Goal: Task Accomplishment & Management: Manage account settings

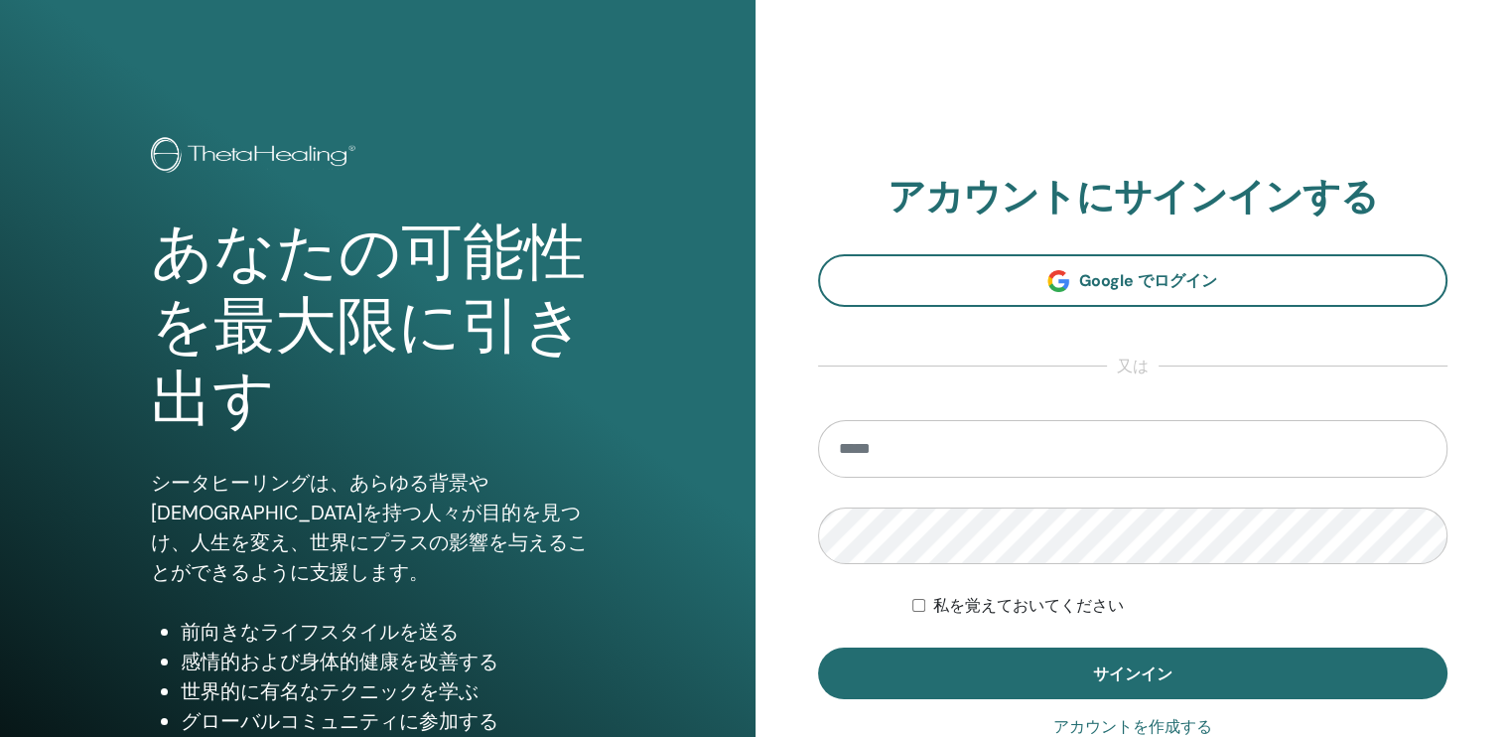
click at [1001, 454] on input "email" at bounding box center [1133, 449] width 630 height 58
type input "**********"
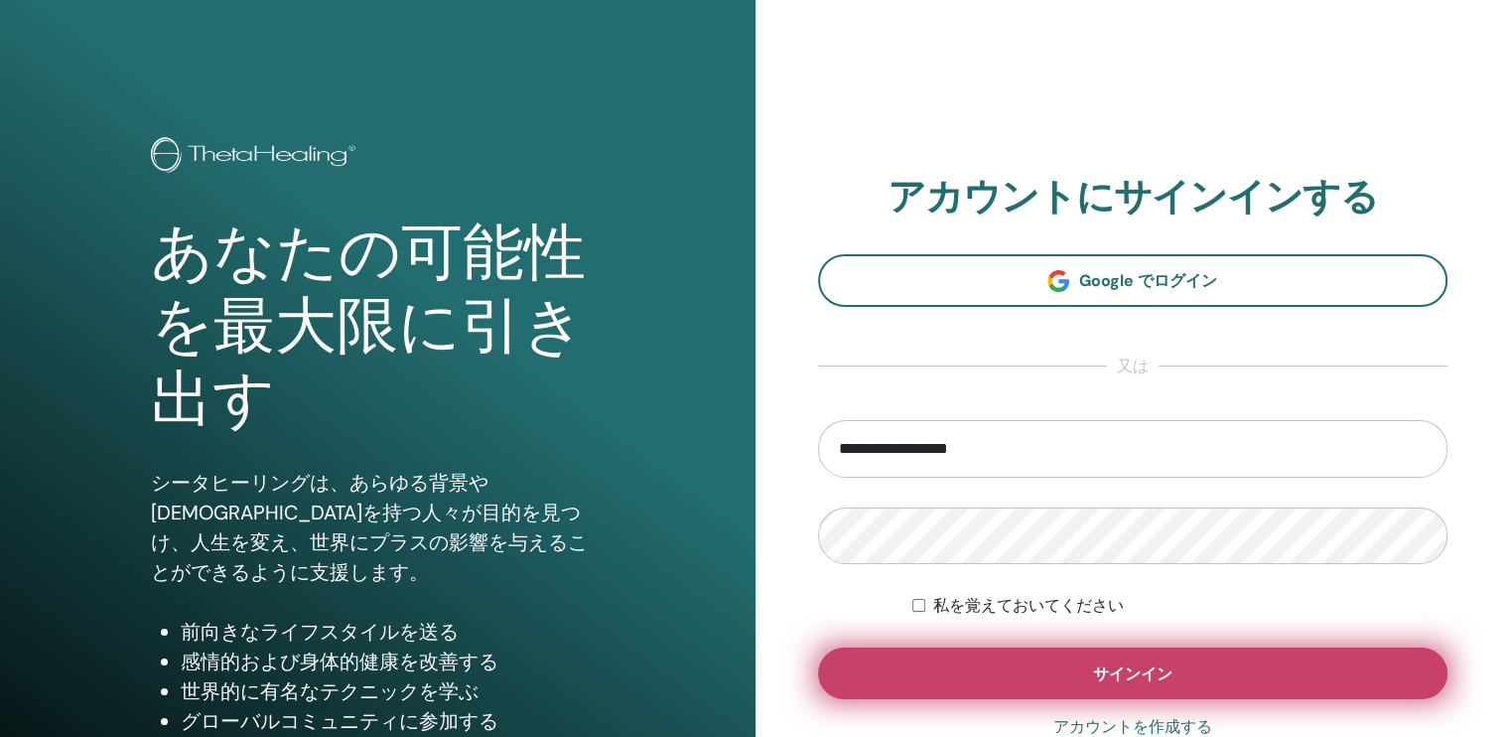
click at [1063, 687] on button "サインイン" at bounding box center [1133, 673] width 630 height 52
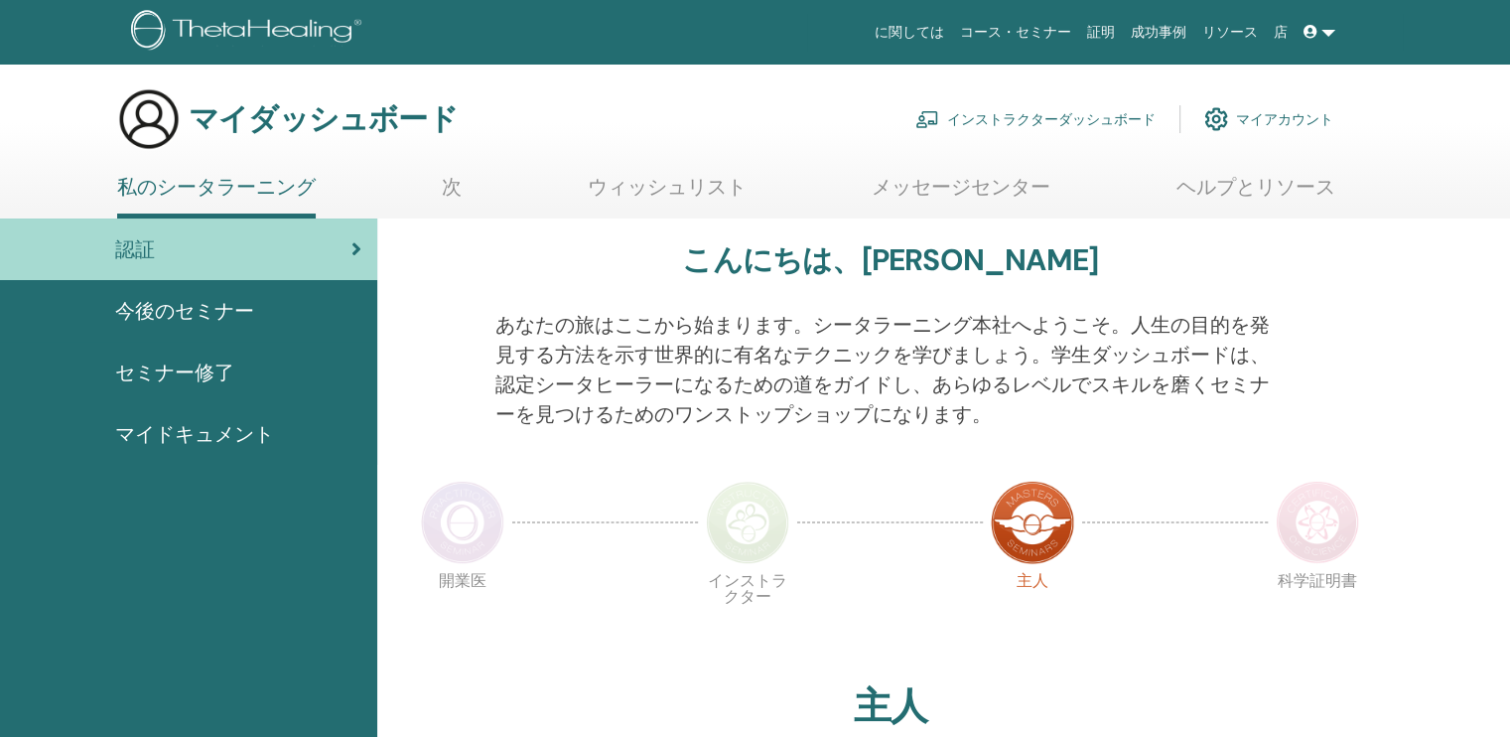
click at [1069, 116] on font "インストラクターダッシュボード" at bounding box center [1051, 119] width 208 height 18
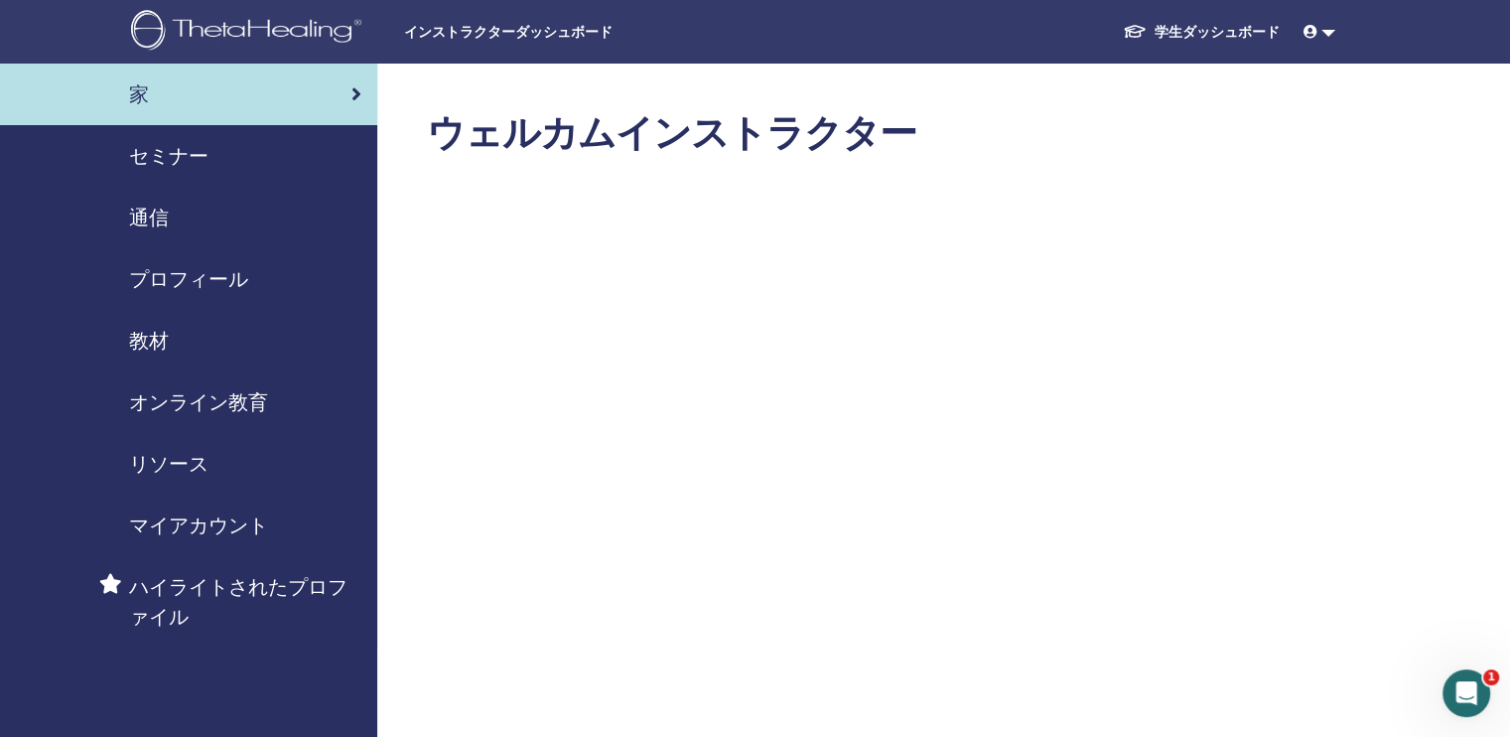
click at [159, 153] on span "セミナー" at bounding box center [168, 156] width 79 height 30
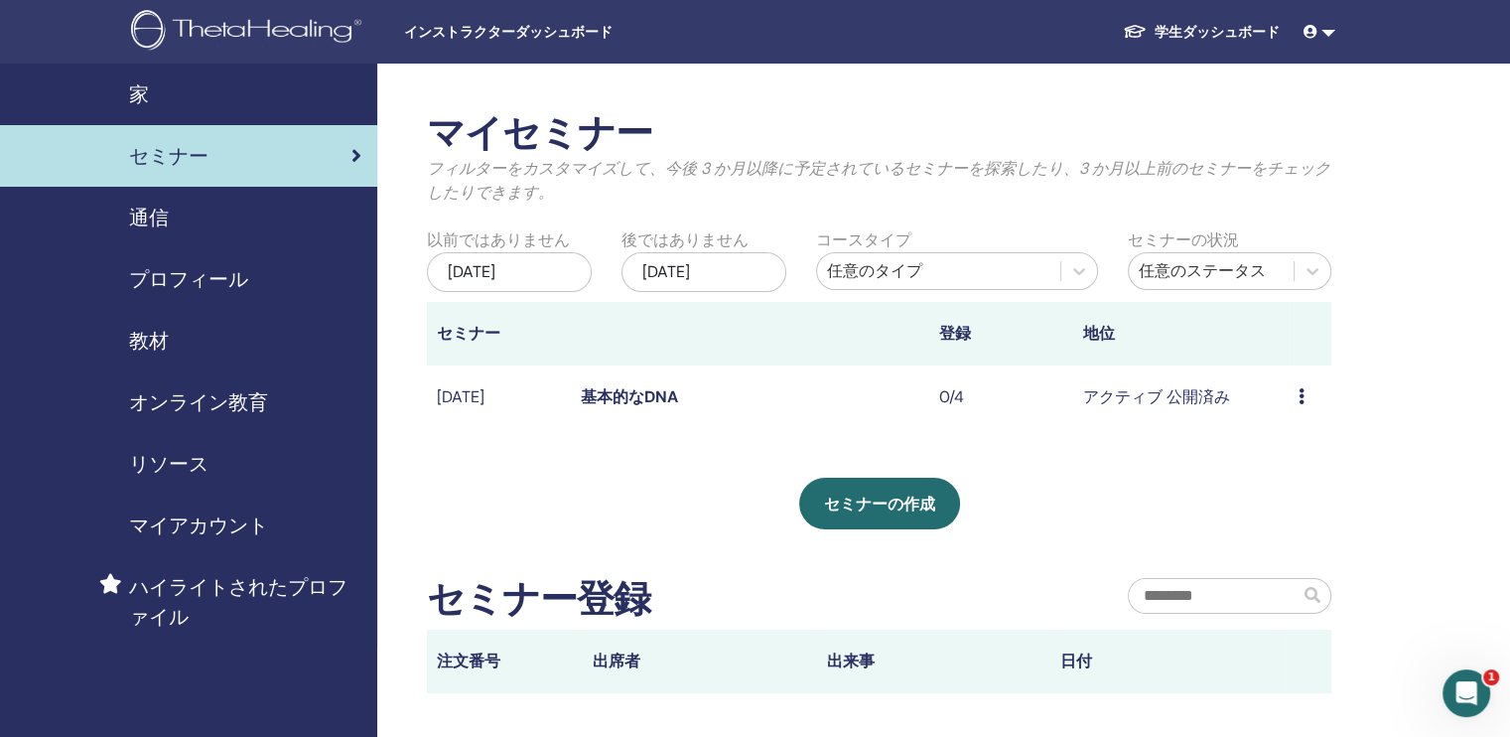
click at [622, 398] on link "基本的なDNA" at bounding box center [629, 396] width 97 height 21
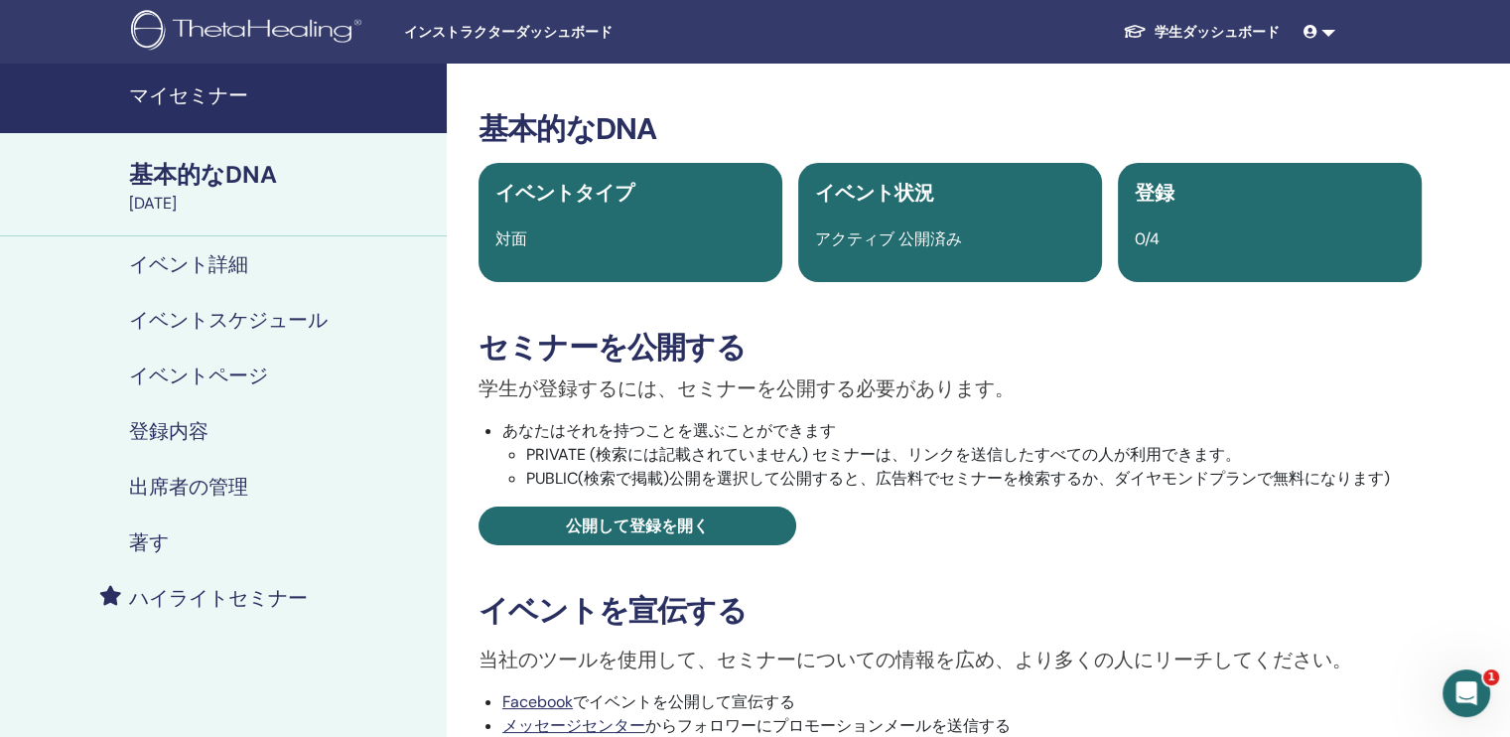
click at [178, 423] on h4 "登録内容" at bounding box center [168, 431] width 79 height 24
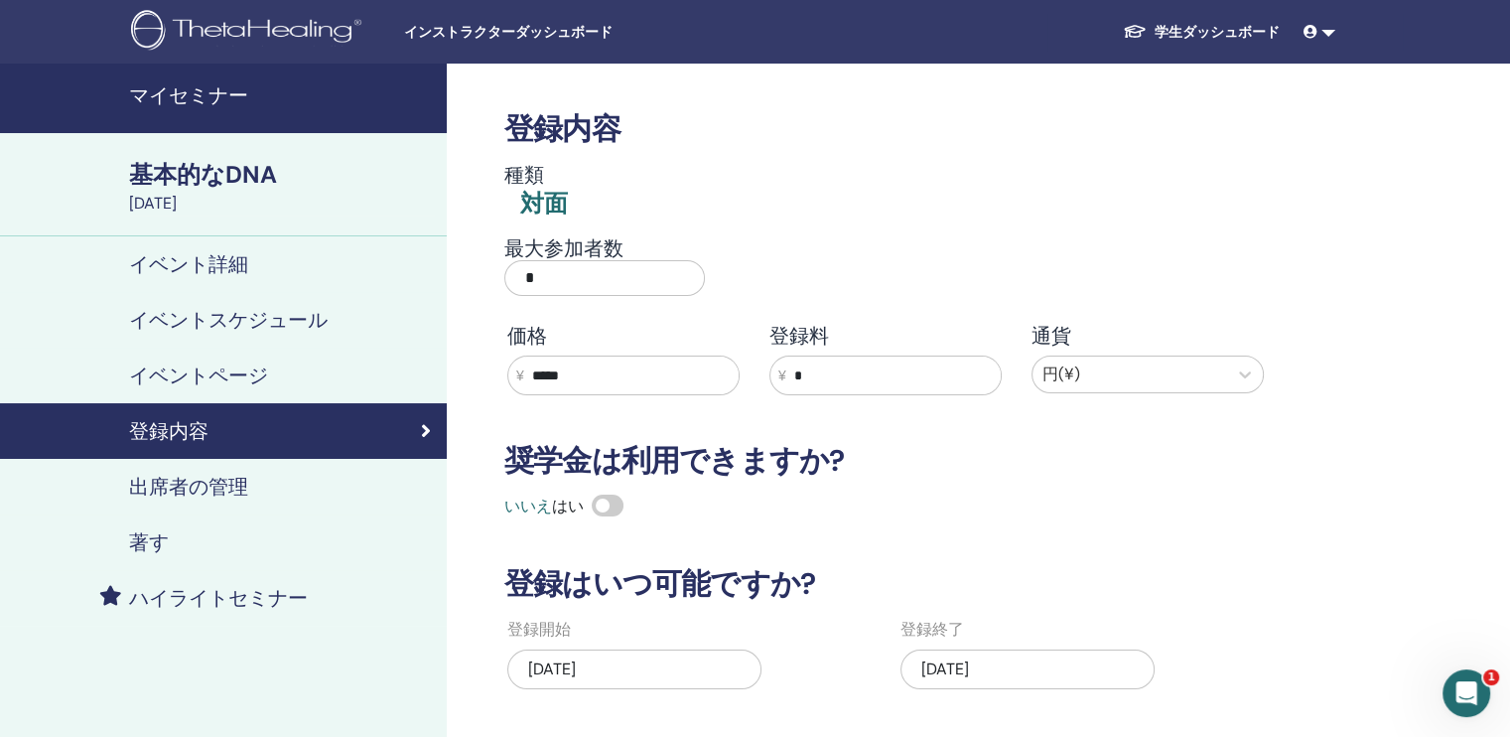
click at [215, 259] on h4 "イベント詳細" at bounding box center [188, 264] width 119 height 24
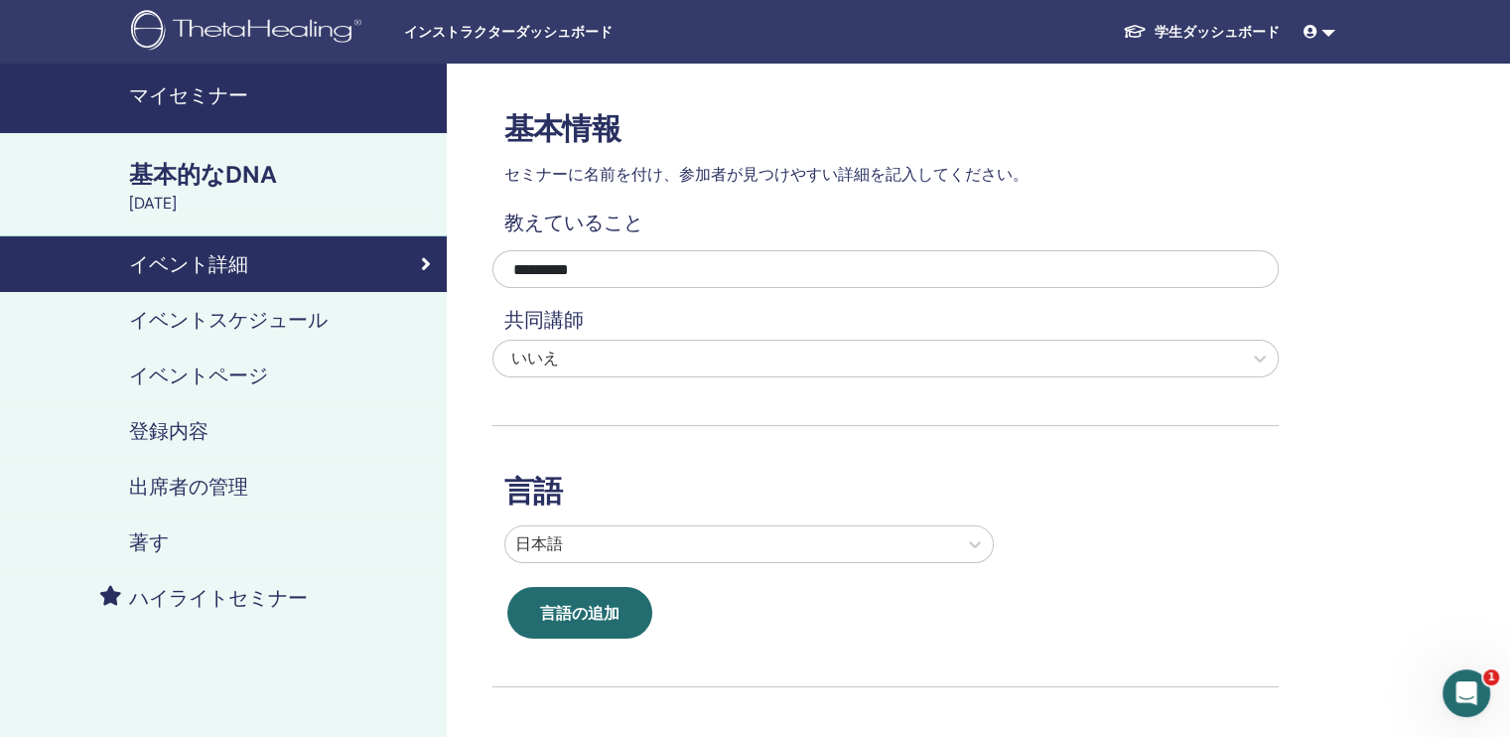
click at [200, 311] on h4 "イベントスケジュール" at bounding box center [228, 320] width 199 height 24
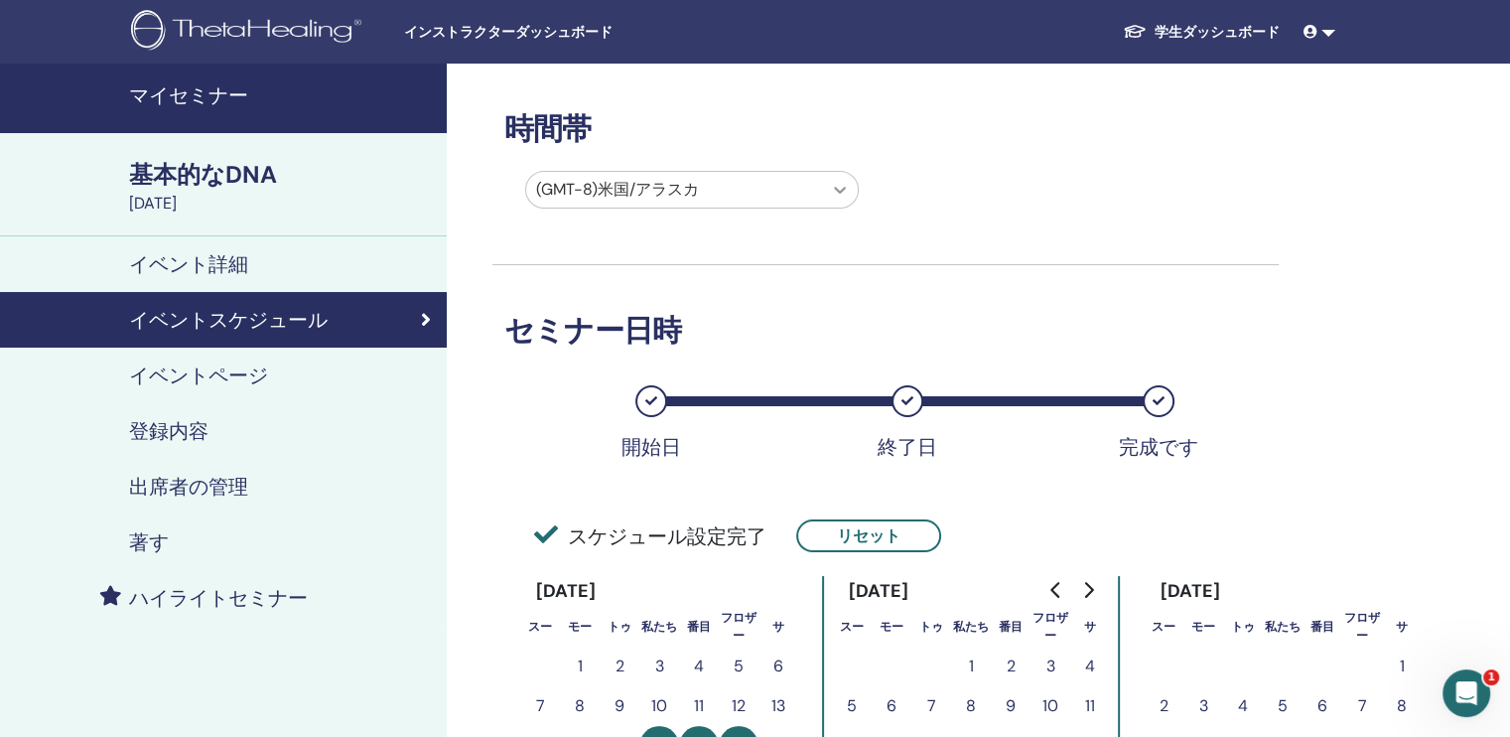
click at [839, 188] on icon at bounding box center [840, 190] width 20 height 20
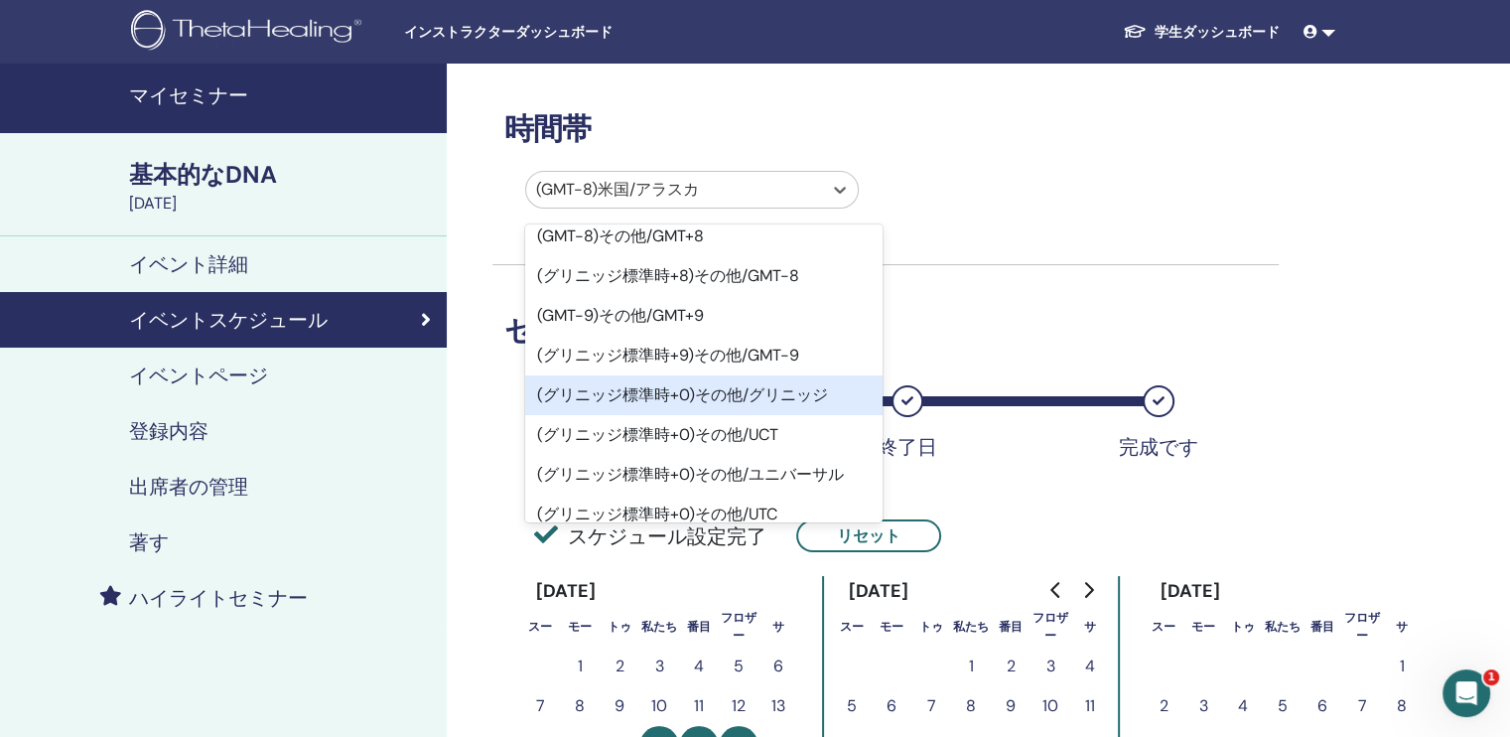
scroll to position [1986, 0]
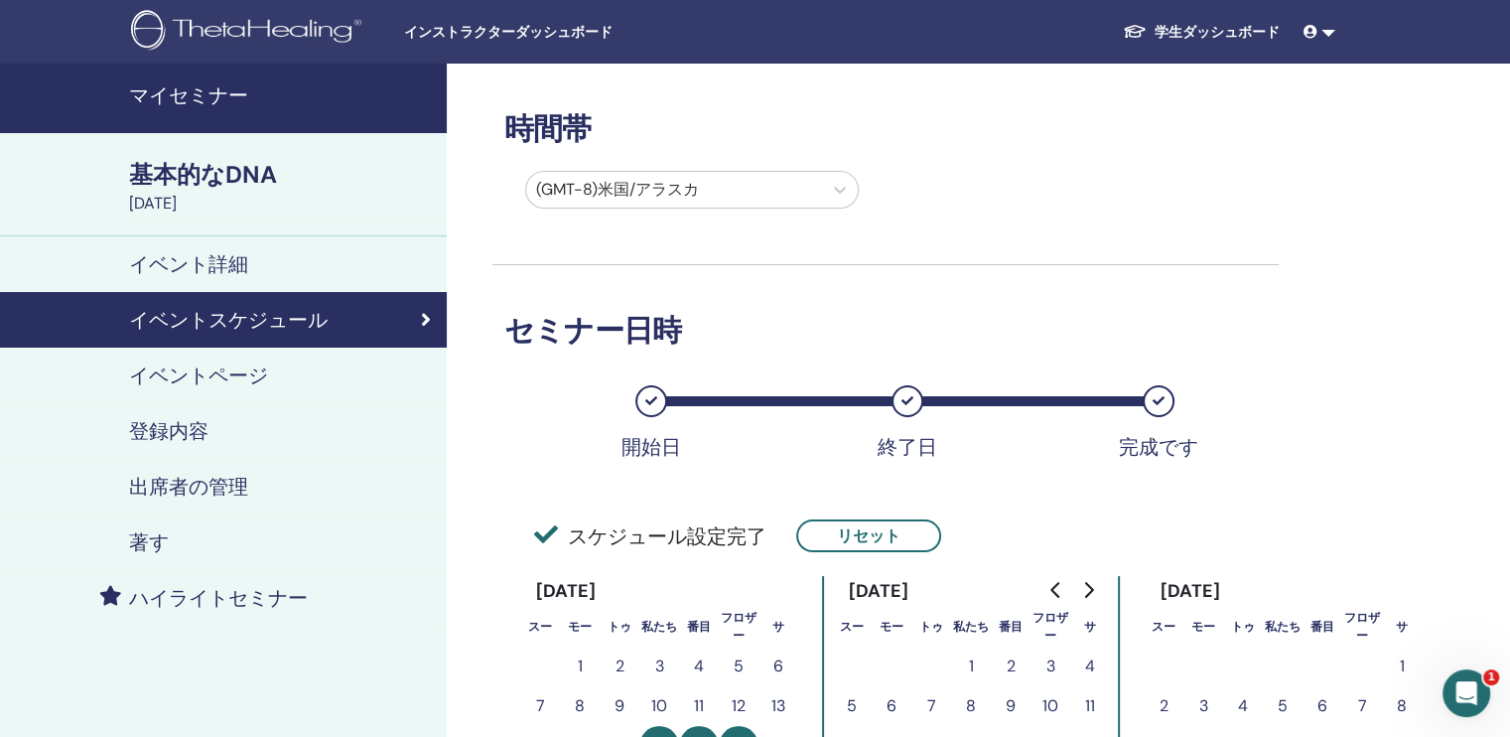
click at [982, 214] on div "(GMT-8)米国/アラスカ" at bounding box center [871, 194] width 786 height 46
click at [180, 252] on h4 "イベント詳細" at bounding box center [188, 264] width 119 height 24
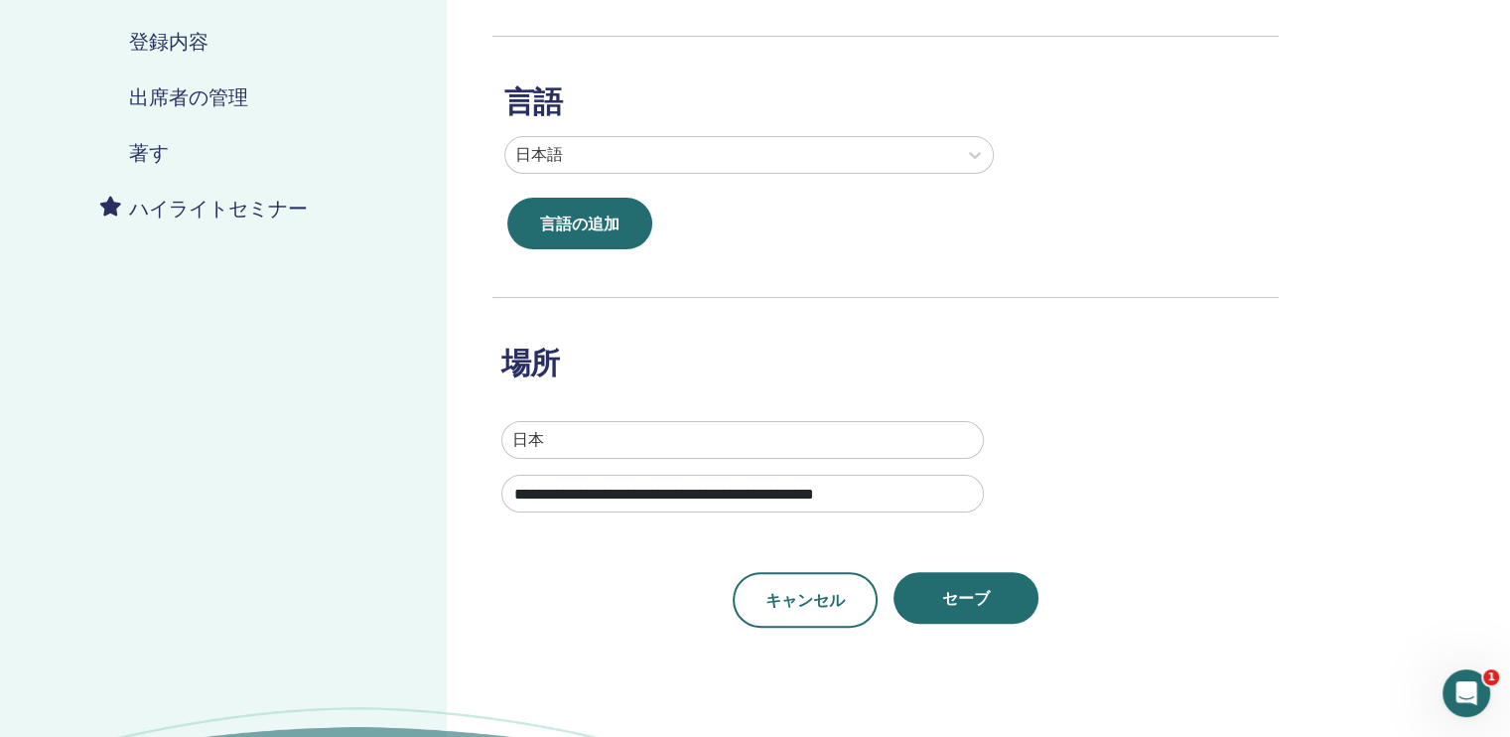
scroll to position [397, 0]
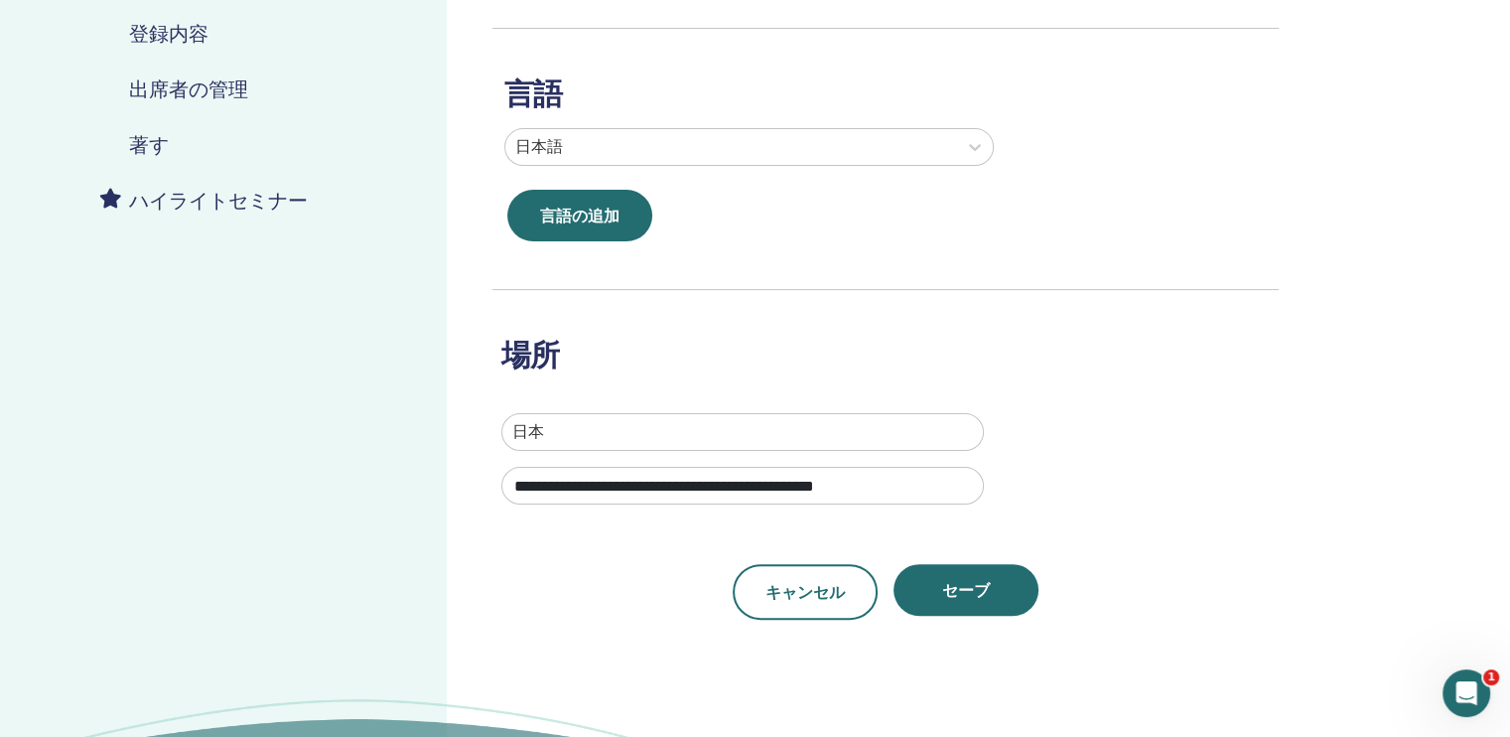
click at [678, 487] on input "**********" at bounding box center [742, 486] width 483 height 38
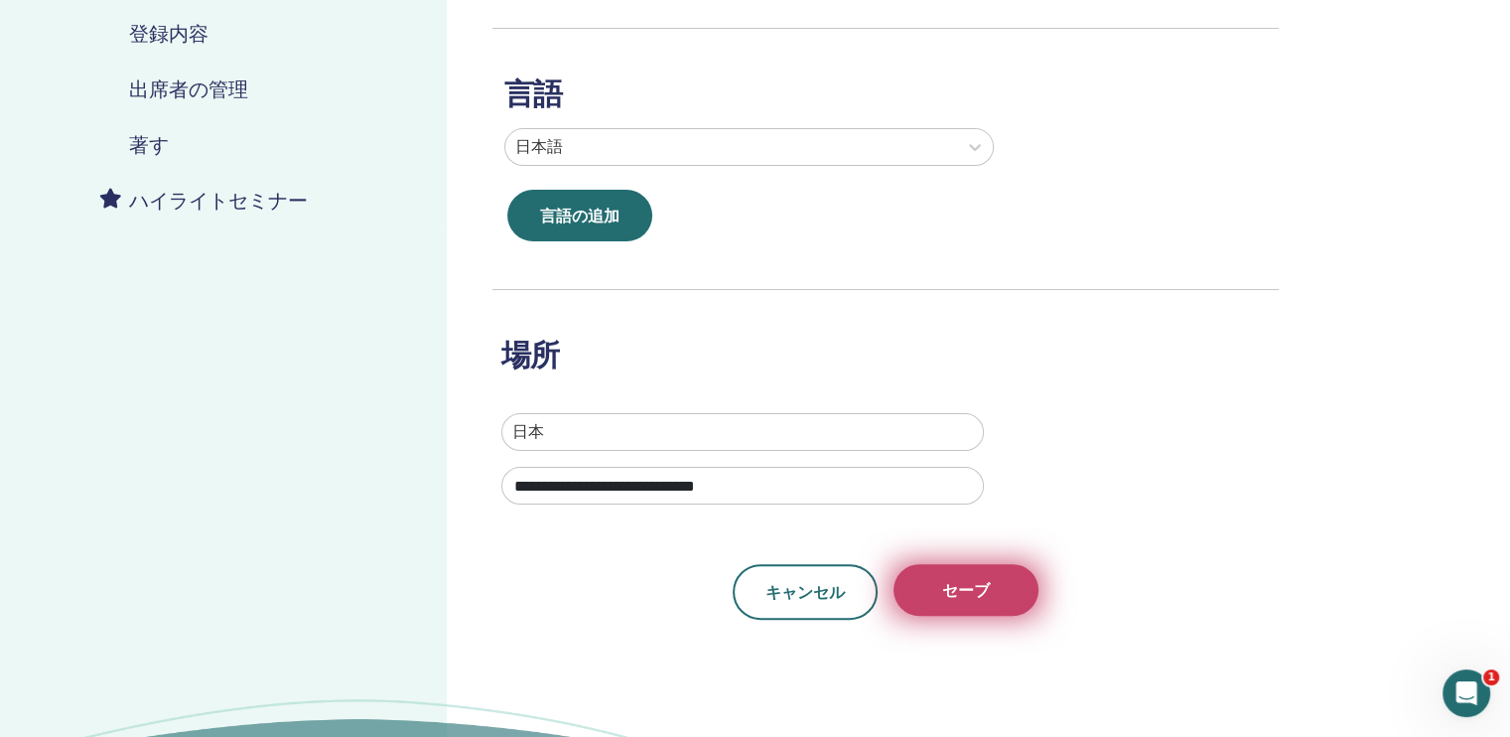
type input "**********"
click at [1004, 599] on button "セーブ" at bounding box center [966, 590] width 145 height 52
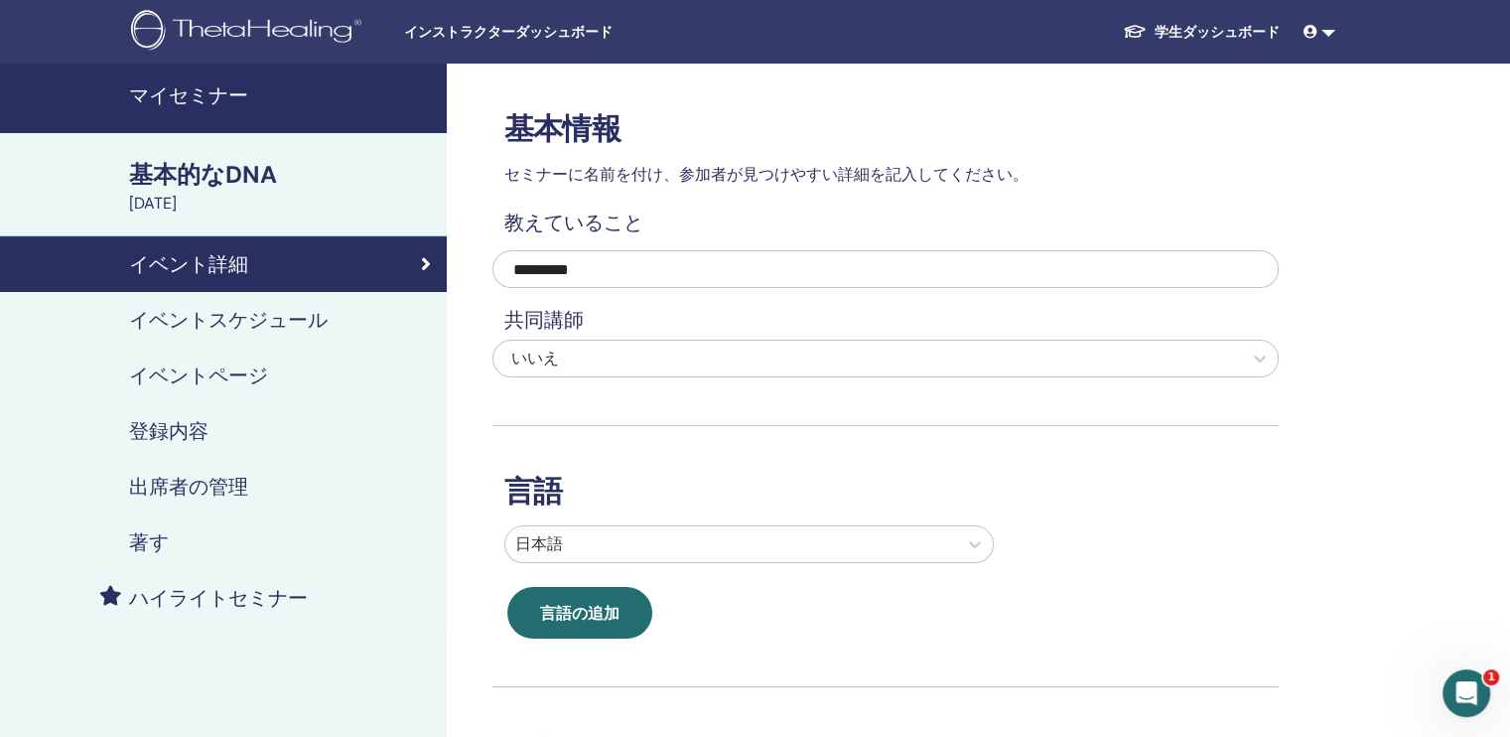
click at [1223, 31] on font "学生ダッシュボード" at bounding box center [1217, 32] width 125 height 18
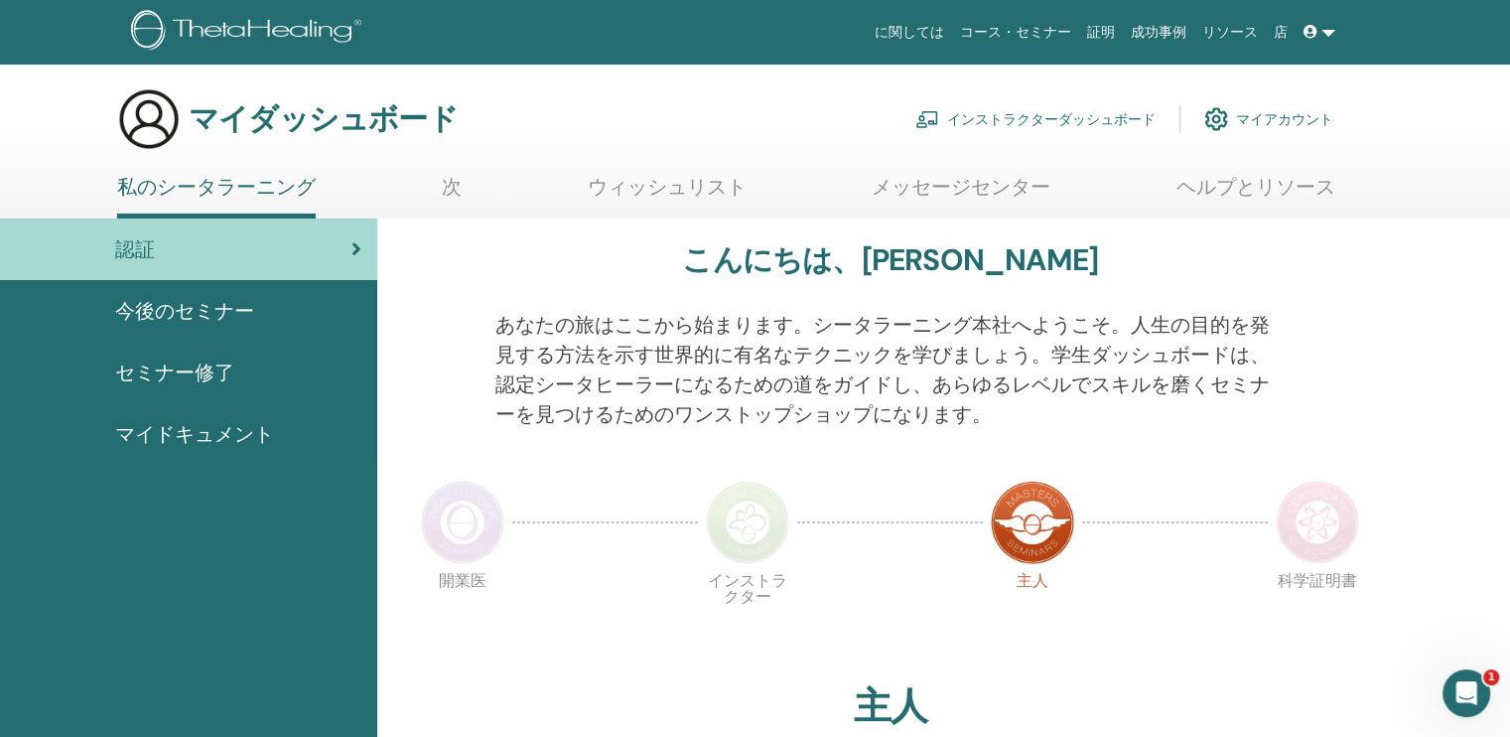
click at [1047, 115] on font "インストラクターダッシュボード" at bounding box center [1051, 119] width 208 height 18
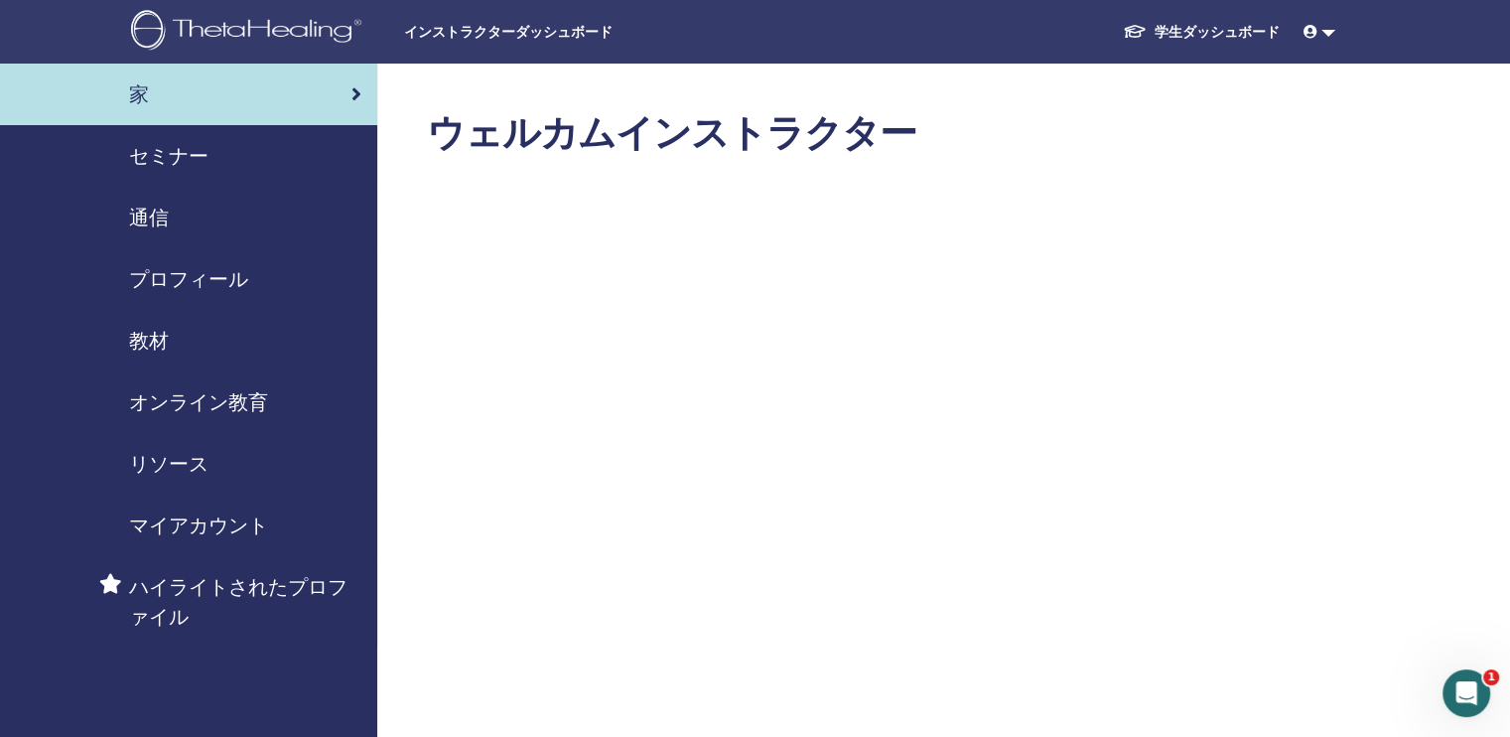
click at [156, 160] on span "セミナー" at bounding box center [168, 156] width 79 height 30
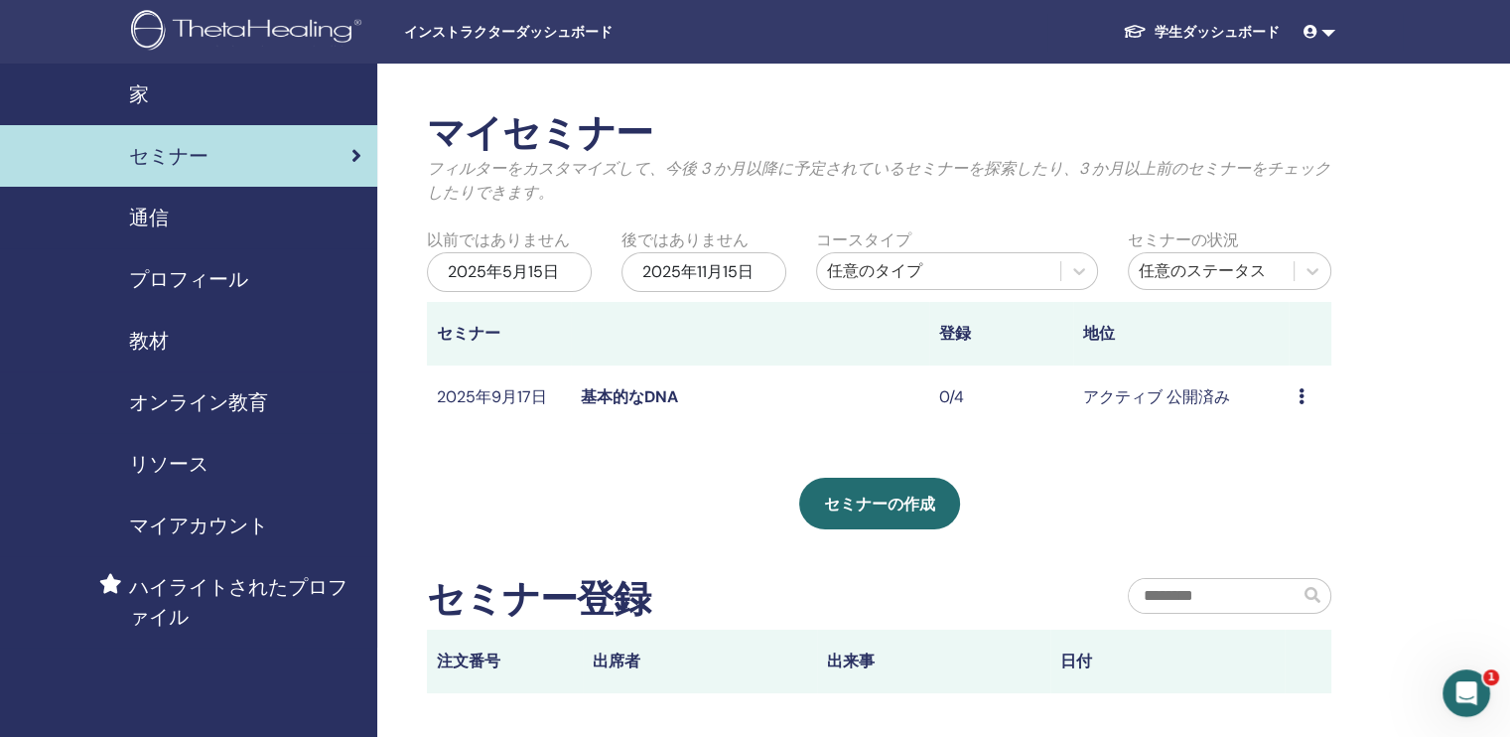
click at [630, 397] on link "基本的なDNA" at bounding box center [629, 396] width 97 height 21
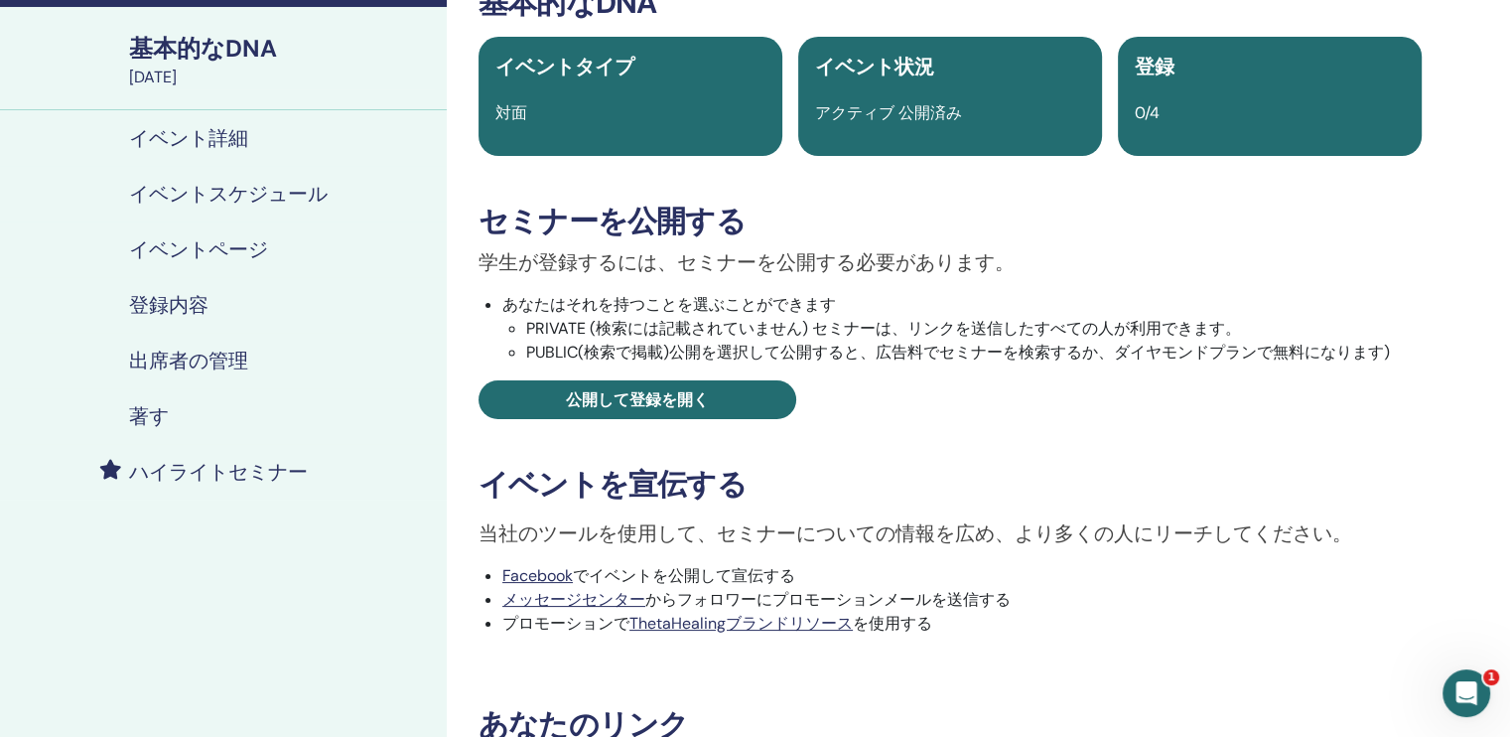
scroll to position [99, 0]
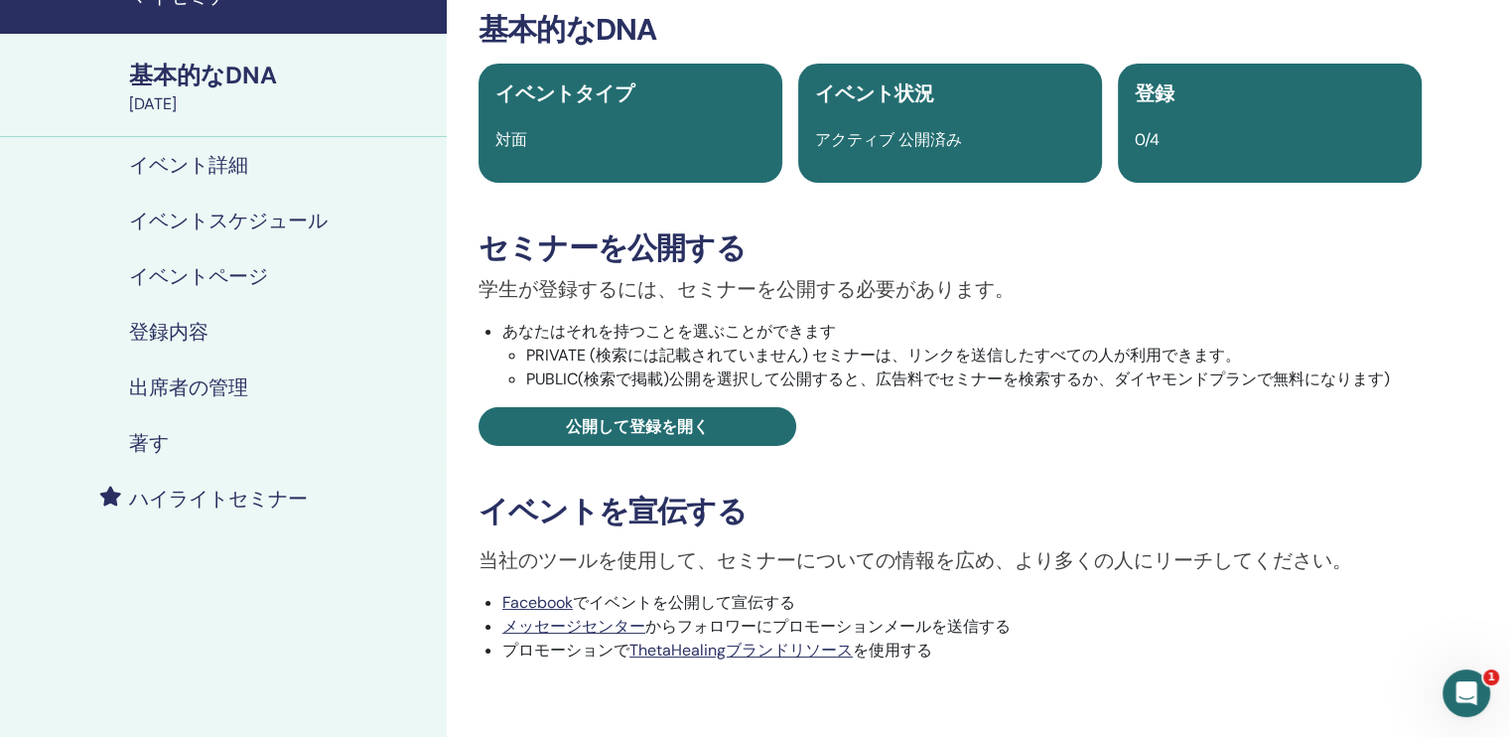
click at [218, 154] on h4 "イベント詳細" at bounding box center [188, 165] width 119 height 24
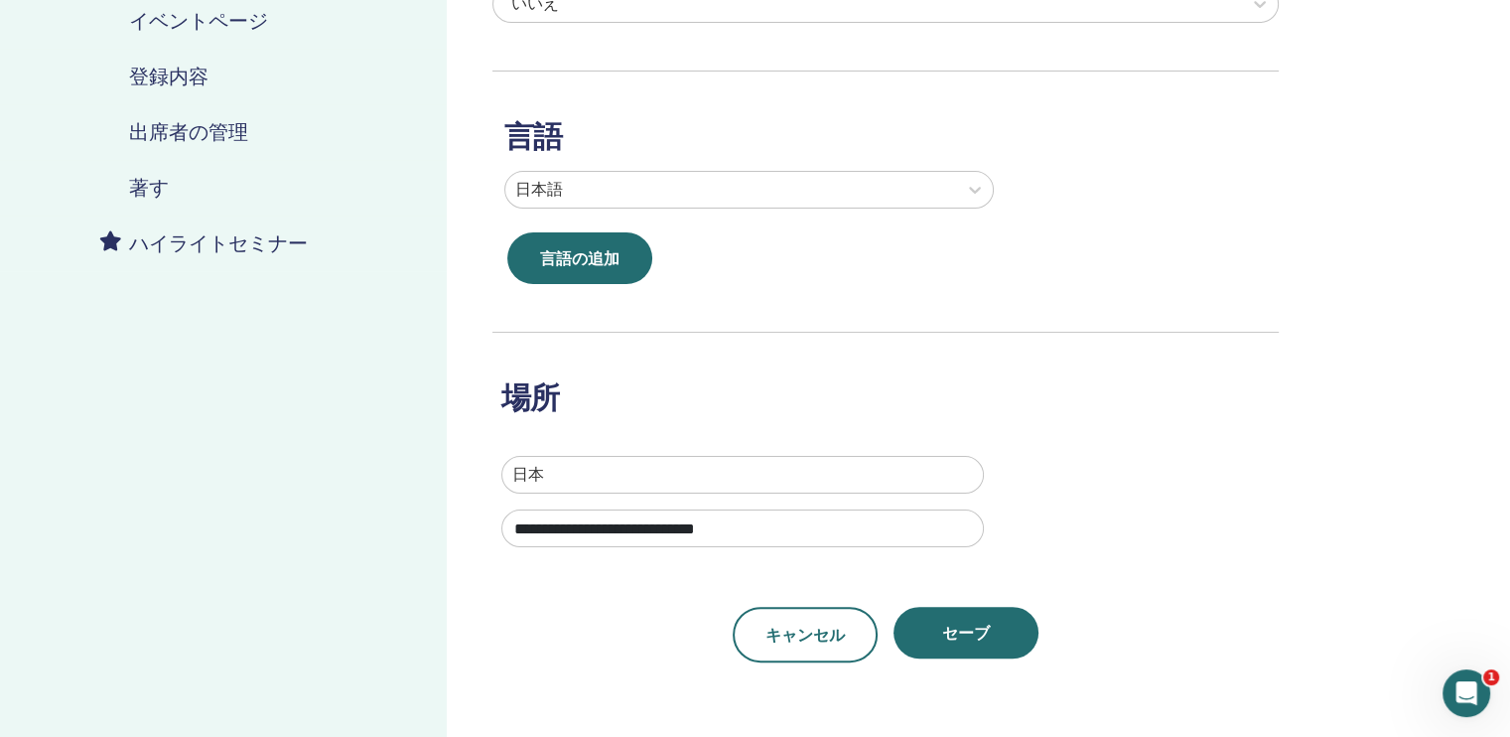
scroll to position [397, 0]
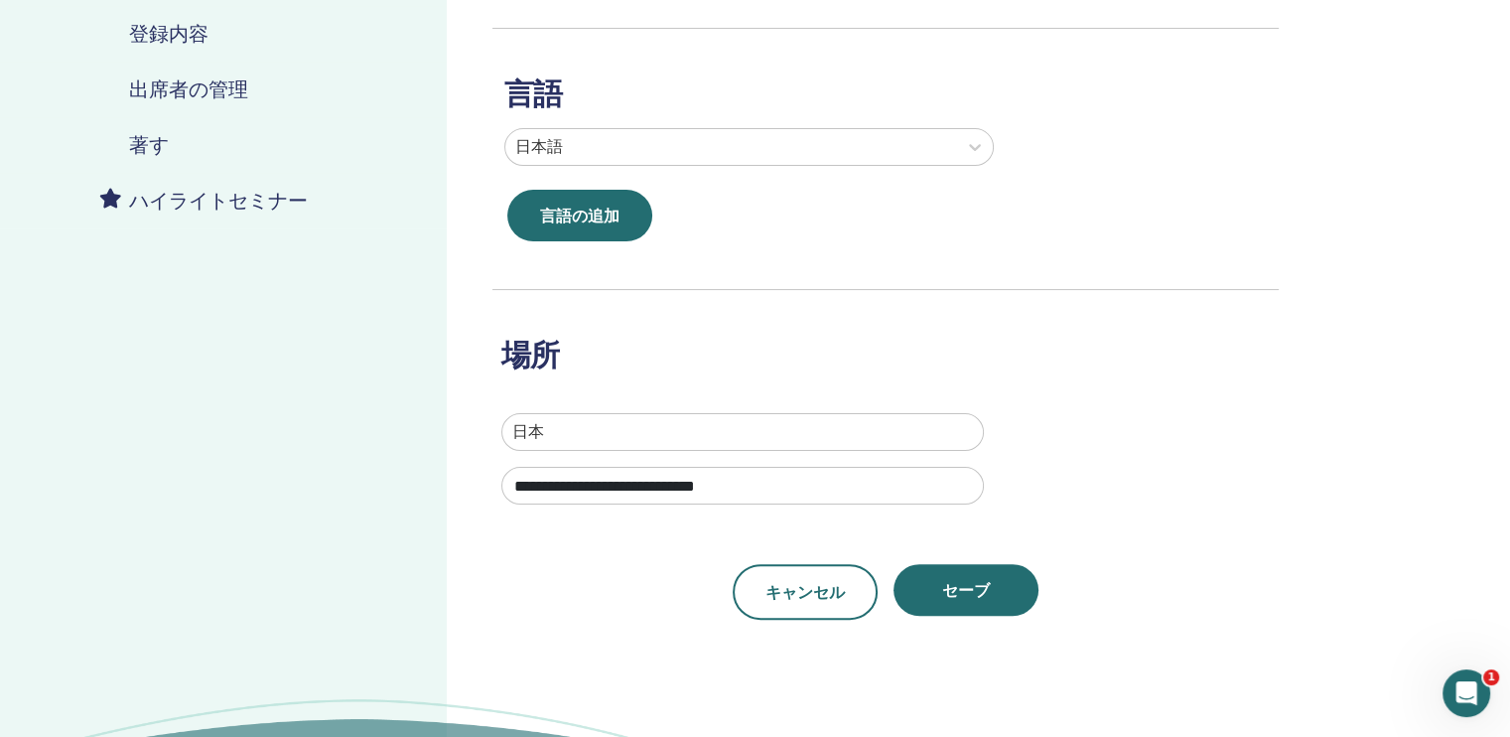
click at [770, 482] on input "**********" at bounding box center [742, 486] width 483 height 38
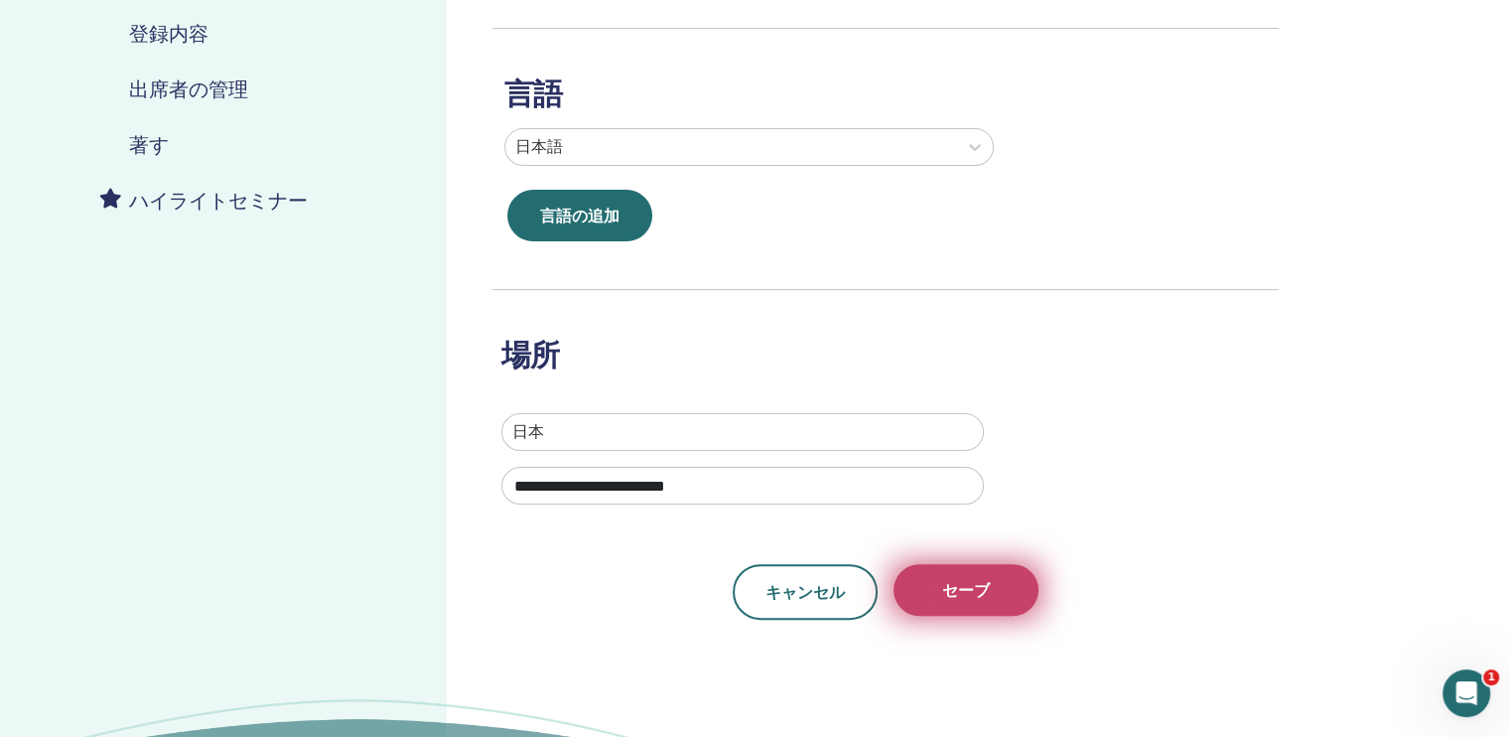
type input "**********"
click at [934, 590] on button "セーブ" at bounding box center [966, 590] width 145 height 52
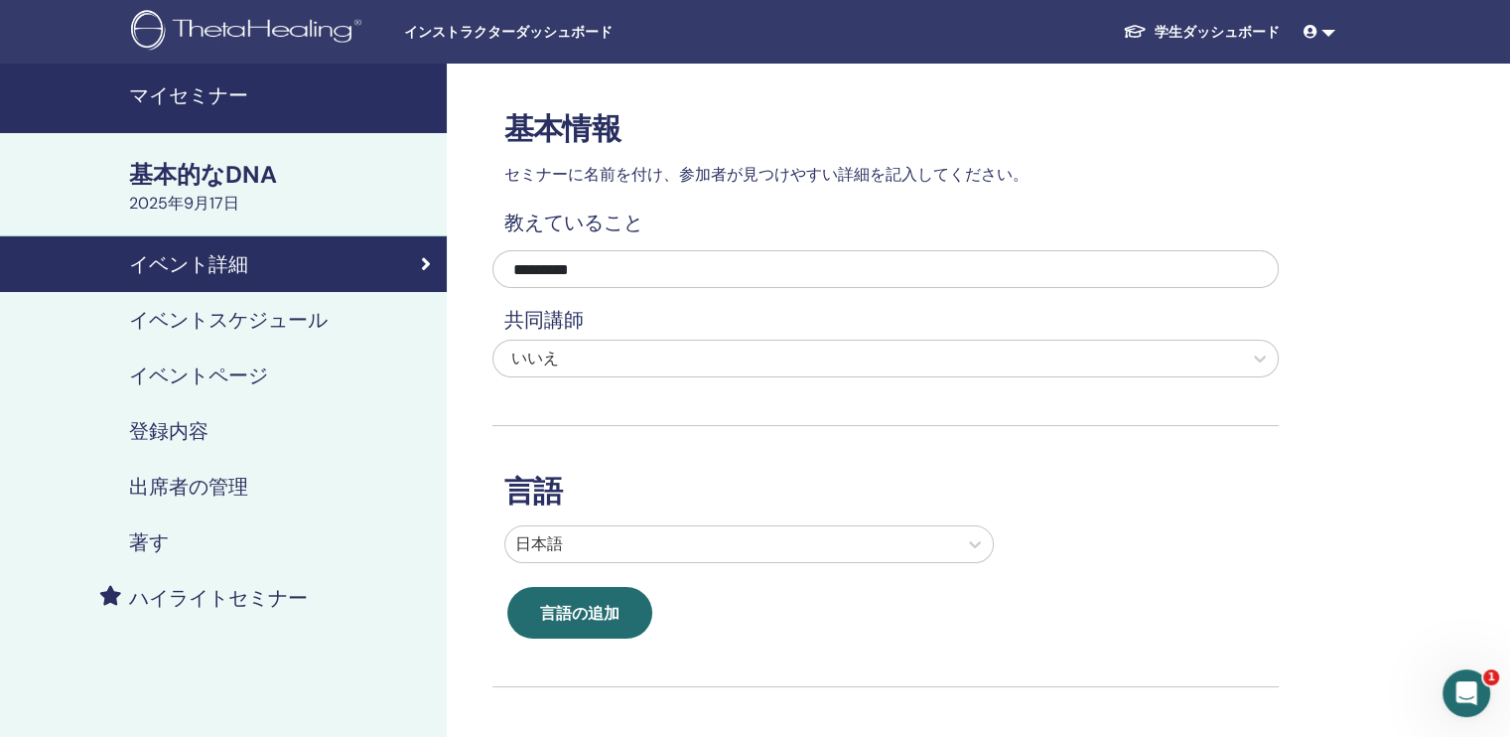
click at [176, 168] on div "基本的なDNA" at bounding box center [282, 175] width 306 height 34
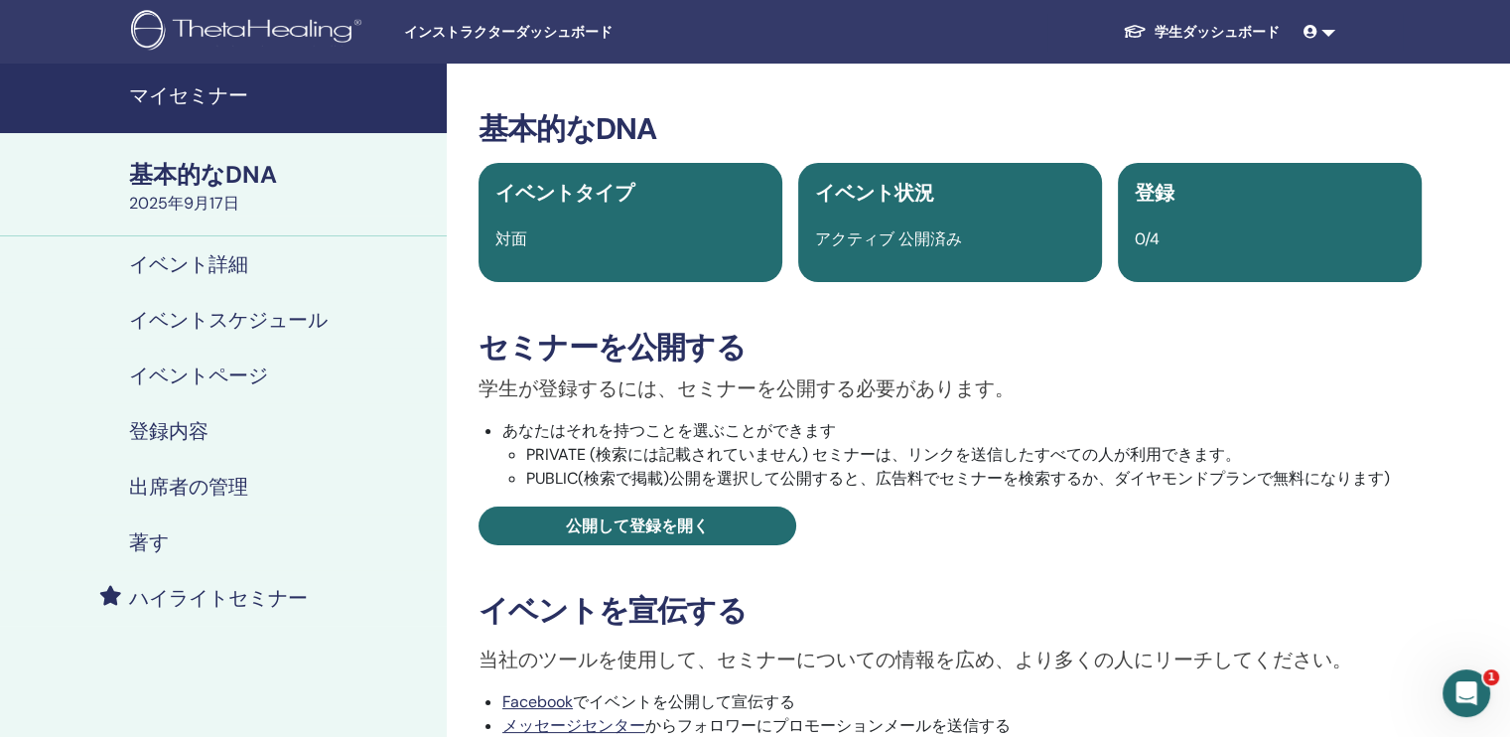
click at [1325, 33] on link at bounding box center [1320, 32] width 48 height 37
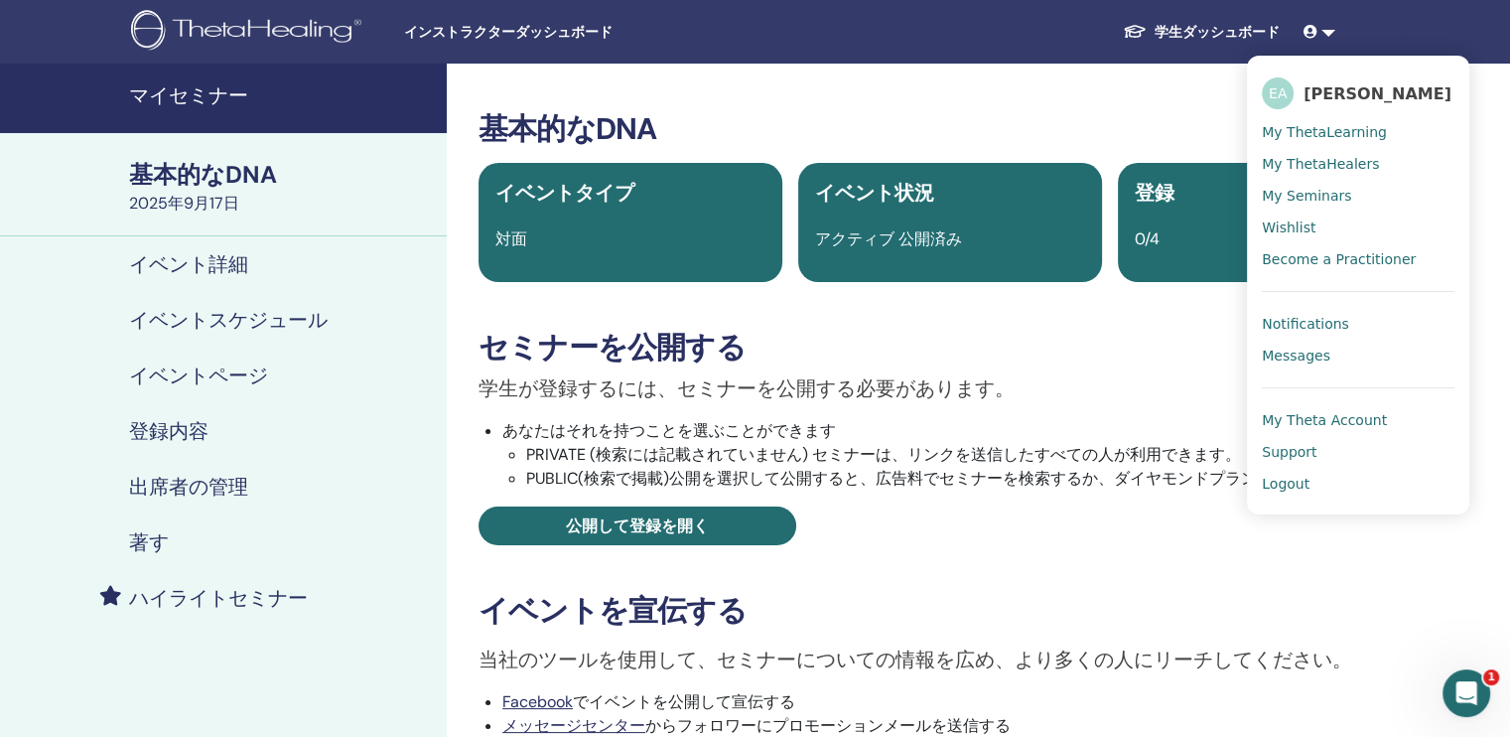
click at [1287, 482] on span "Logout" at bounding box center [1286, 484] width 48 height 18
